Goal: Navigation & Orientation: Find specific page/section

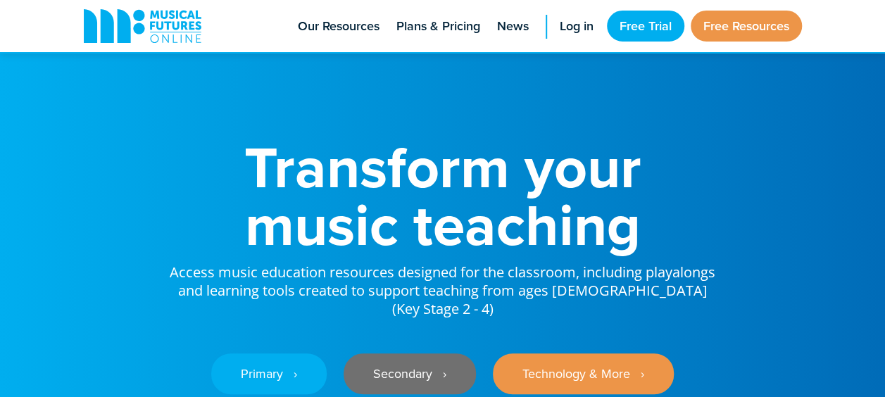
click at [379, 354] on link "Secondary ‎‏‏‎ ‎ ›" at bounding box center [410, 374] width 132 height 41
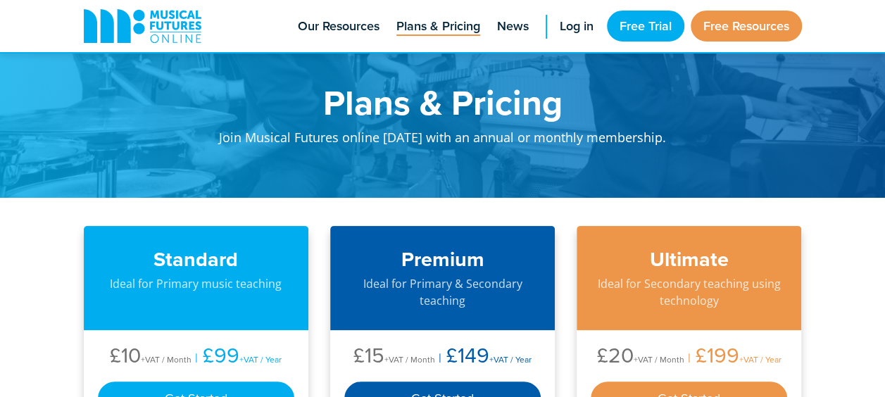
scroll to position [28, 0]
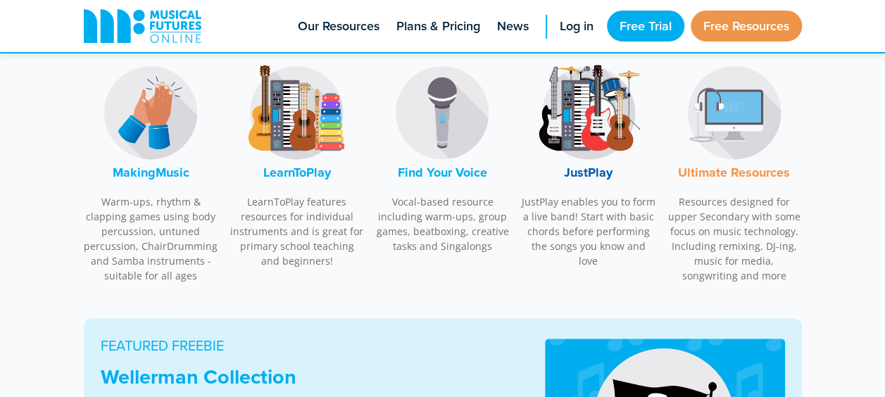
scroll to position [451, 0]
